Goal: Task Accomplishment & Management: Use online tool/utility

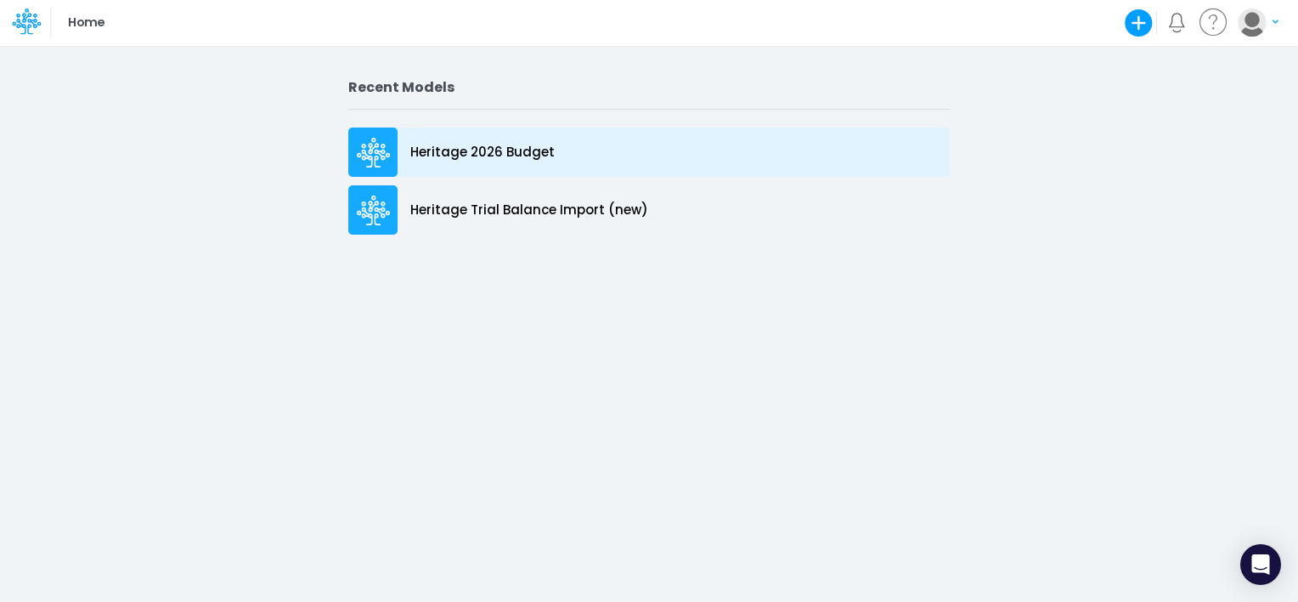
click at [542, 146] on p "Heritage 2026 Budget" at bounding box center [482, 153] width 144 height 20
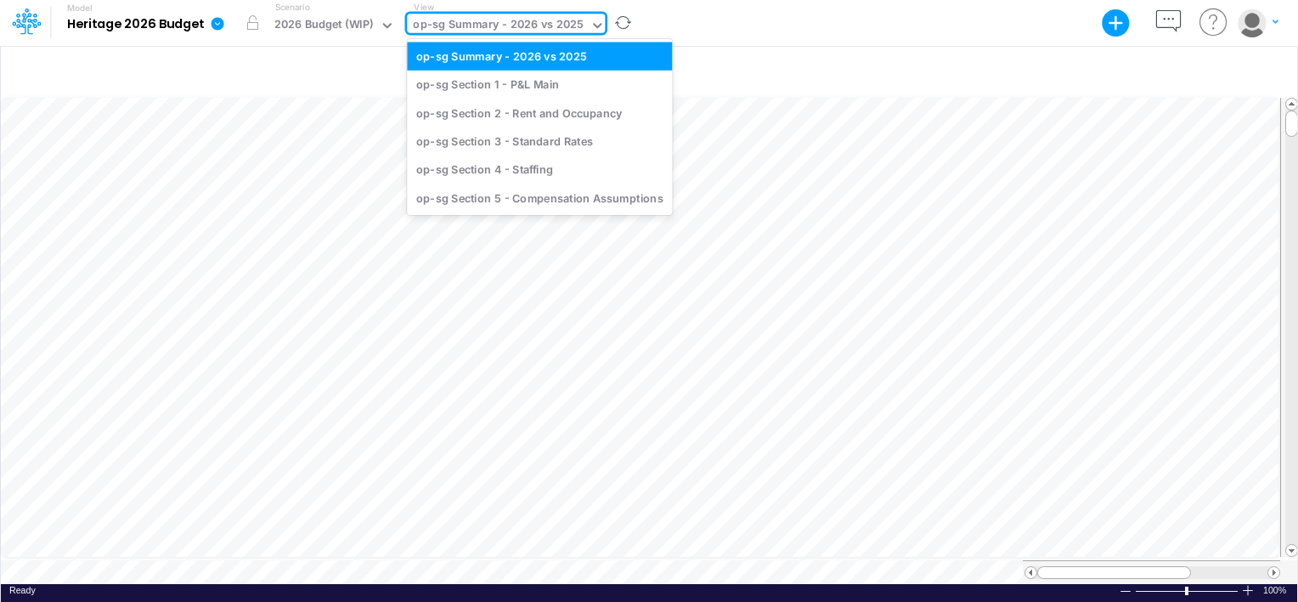
click at [462, 20] on div "op-sg Summary - 2026 vs 2025" at bounding box center [498, 26] width 171 height 20
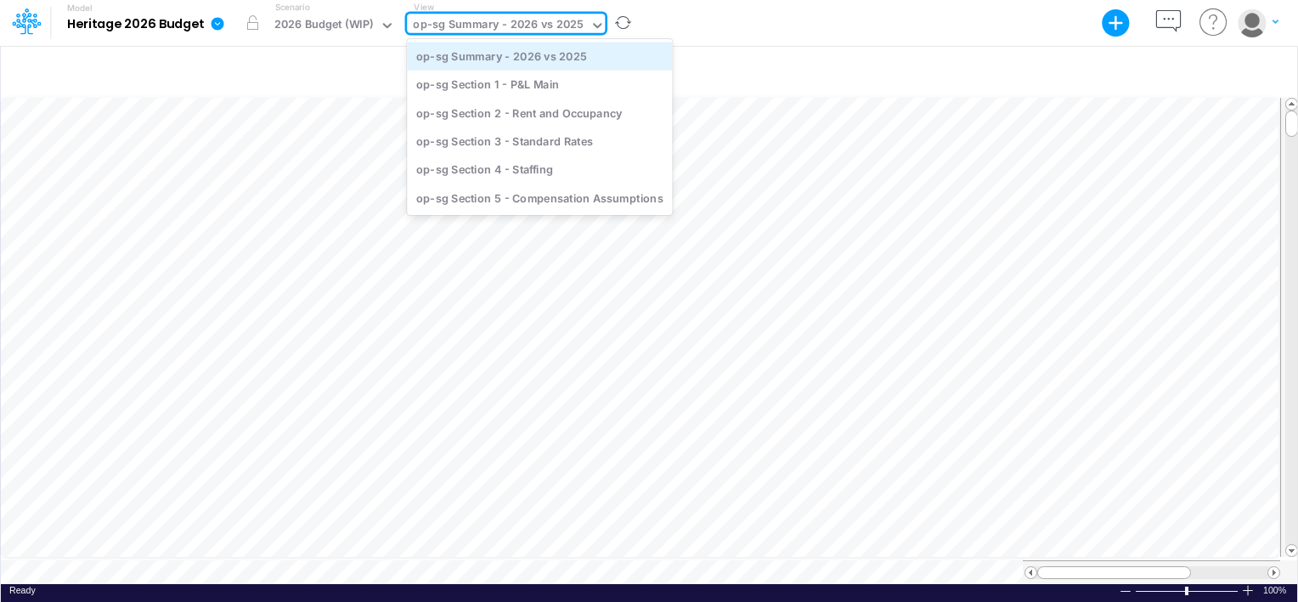
click at [481, 55] on div "op-sg Summary - 2026 vs 2025" at bounding box center [539, 56] width 265 height 28
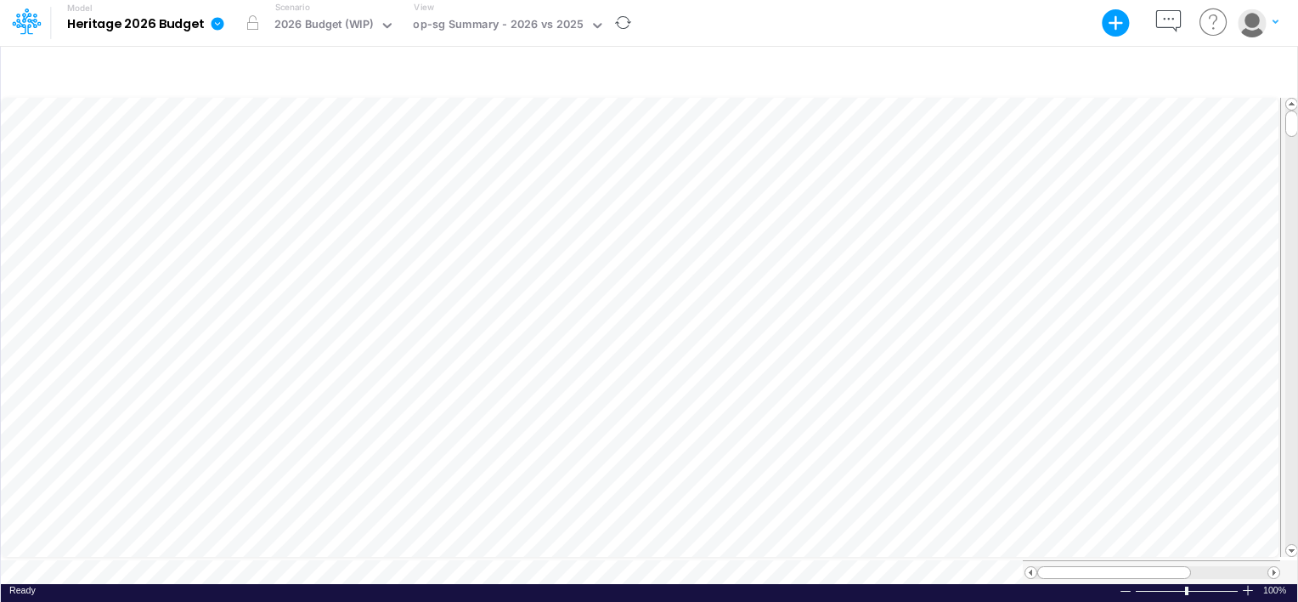
click at [481, 55] on div at bounding box center [649, 72] width 1296 height 48
